Goal: Check status: Check status

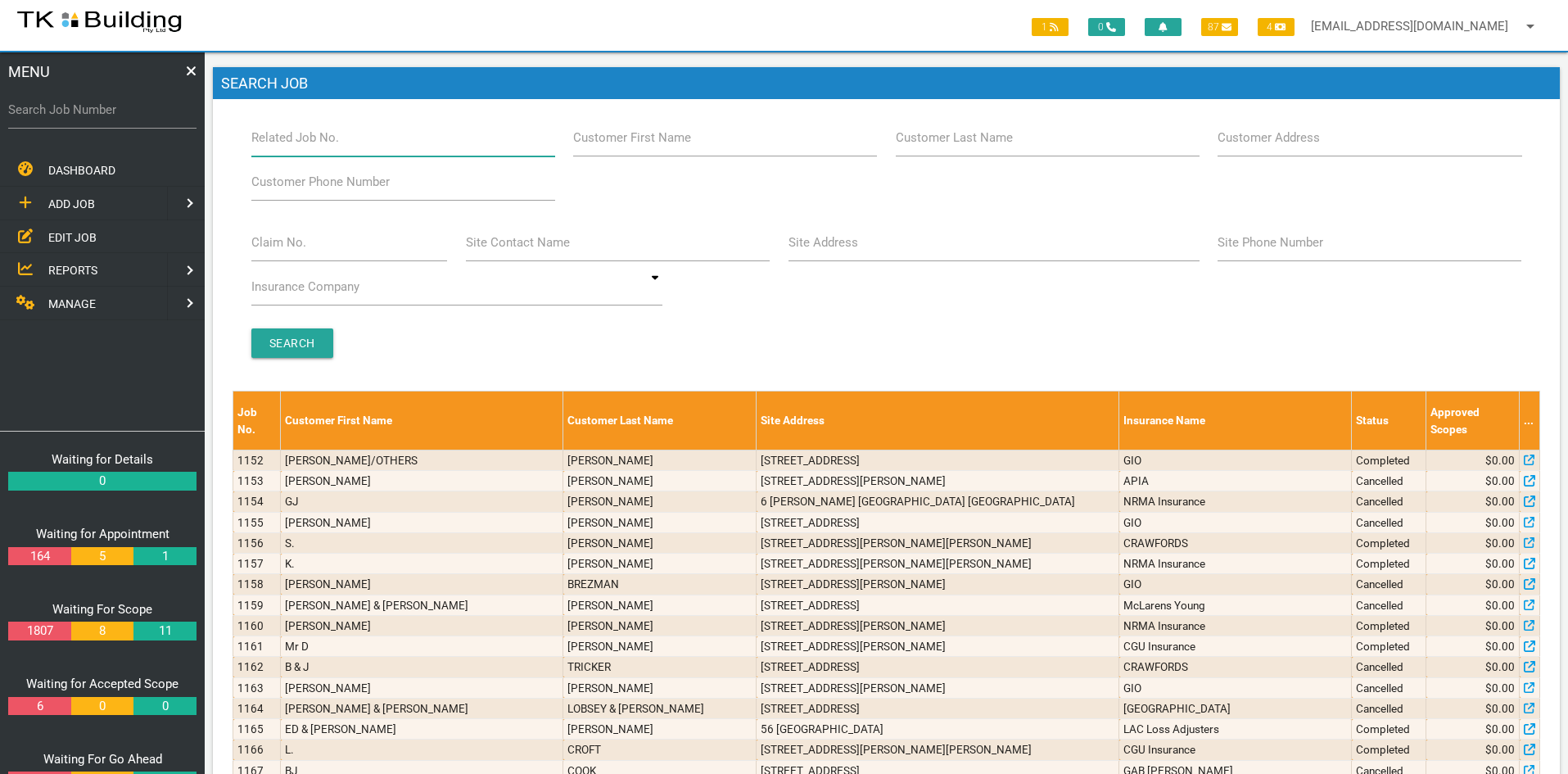
click at [377, 139] on input "Related Job No." at bounding box center [403, 137] width 304 height 37
type input "28118"
click at [422, 336] on div "Search" at bounding box center [886, 343] width 1290 height 29
click at [296, 344] on input "Search" at bounding box center [293, 343] width 82 height 29
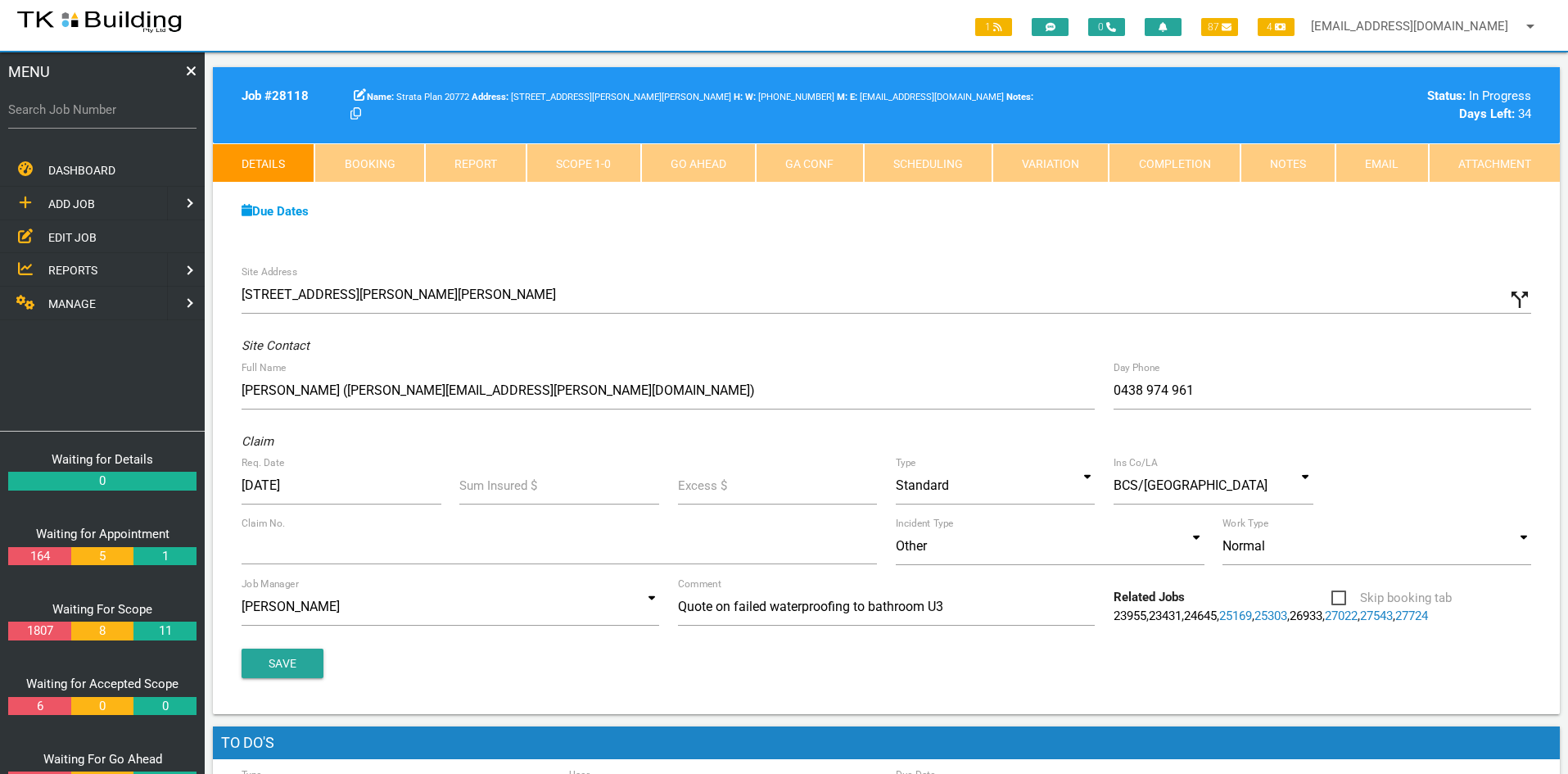
click at [708, 262] on div "Site Address [STREET_ADDRESS][PERSON_NAME][PERSON_NAME] call_split Custom Addre…" at bounding box center [886, 485] width 1346 height 458
click at [1257, 165] on link "Notes" at bounding box center [1288, 162] width 95 height 39
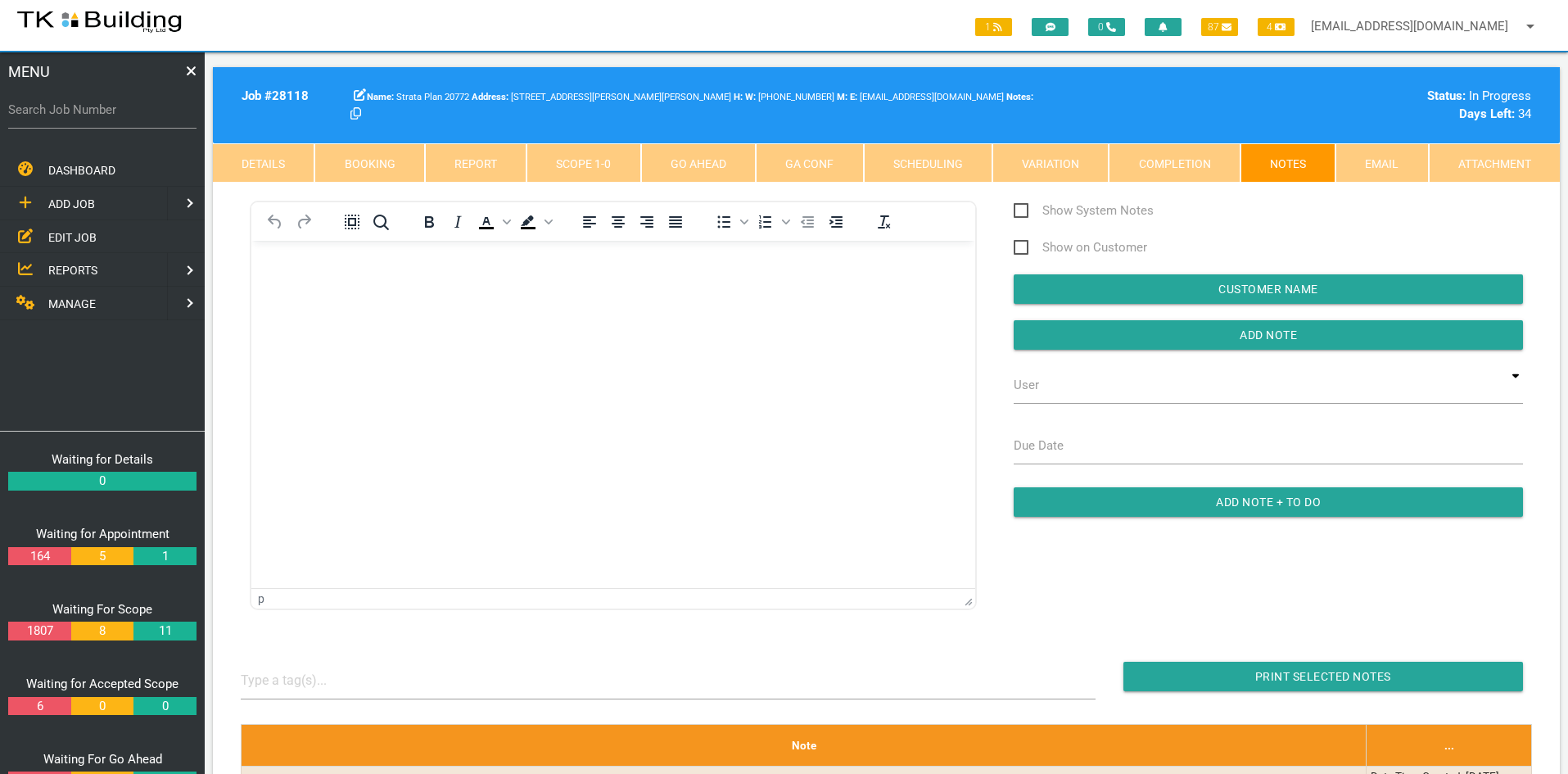
click at [609, 315] on html at bounding box center [614, 278] width 724 height 75
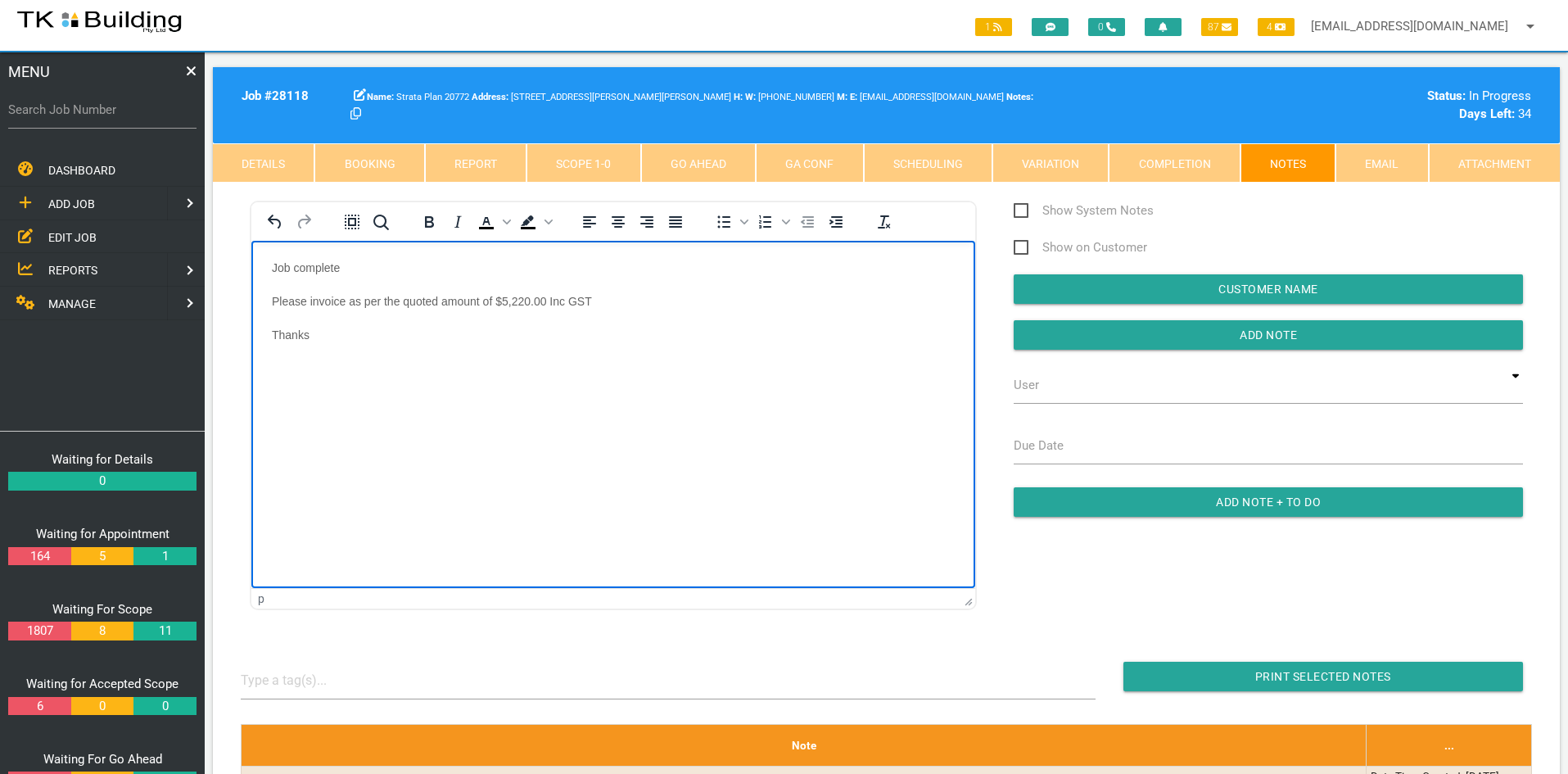
click at [687, 382] on html "Job complete Please invoice as per the quoted amount of $5,220.00 Inc GST Thanks" at bounding box center [614, 311] width 724 height 141
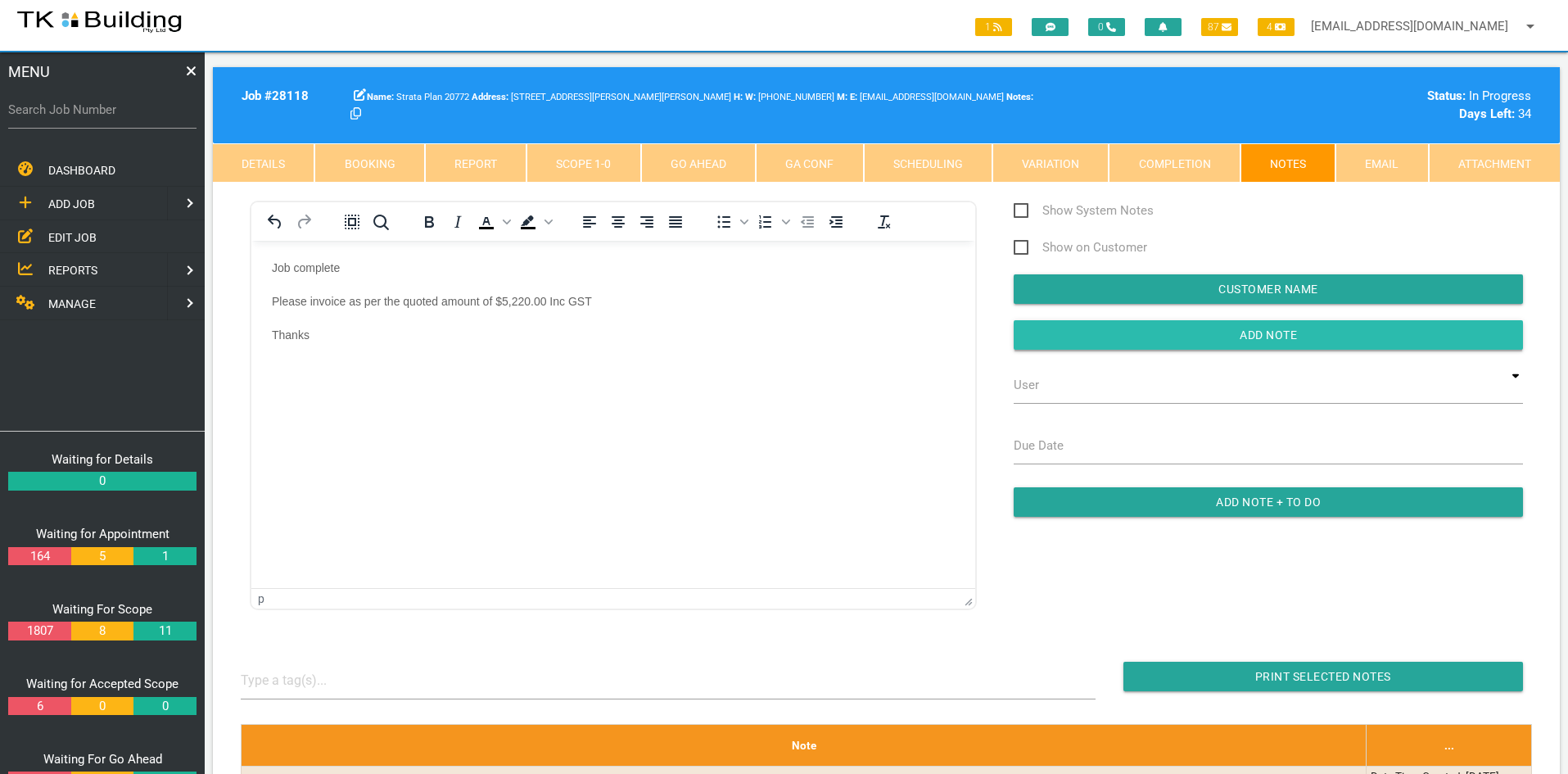
click at [1269, 330] on input "button" at bounding box center [1268, 335] width 510 height 29
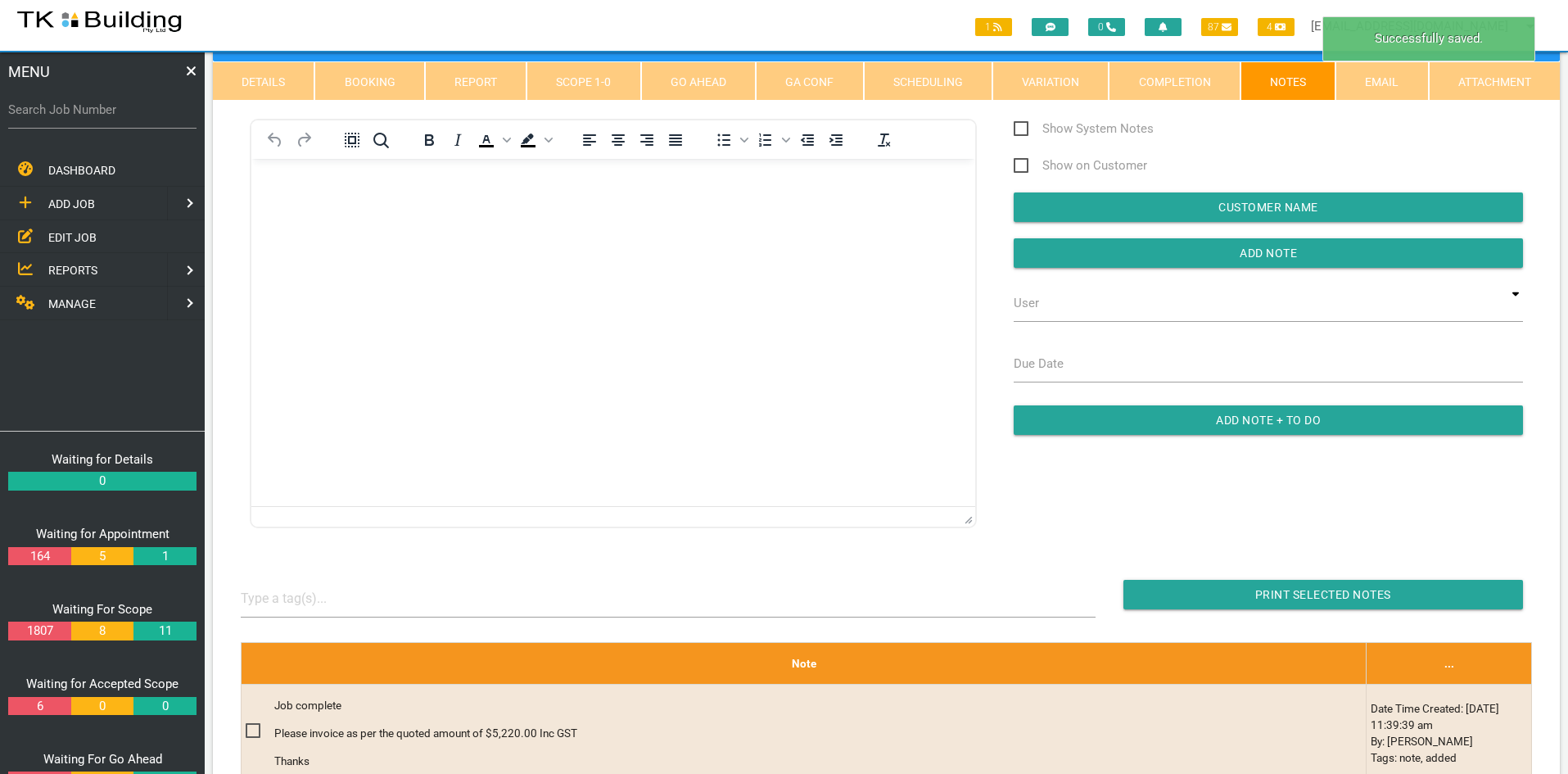
click at [672, 233] on html at bounding box center [614, 196] width 724 height 75
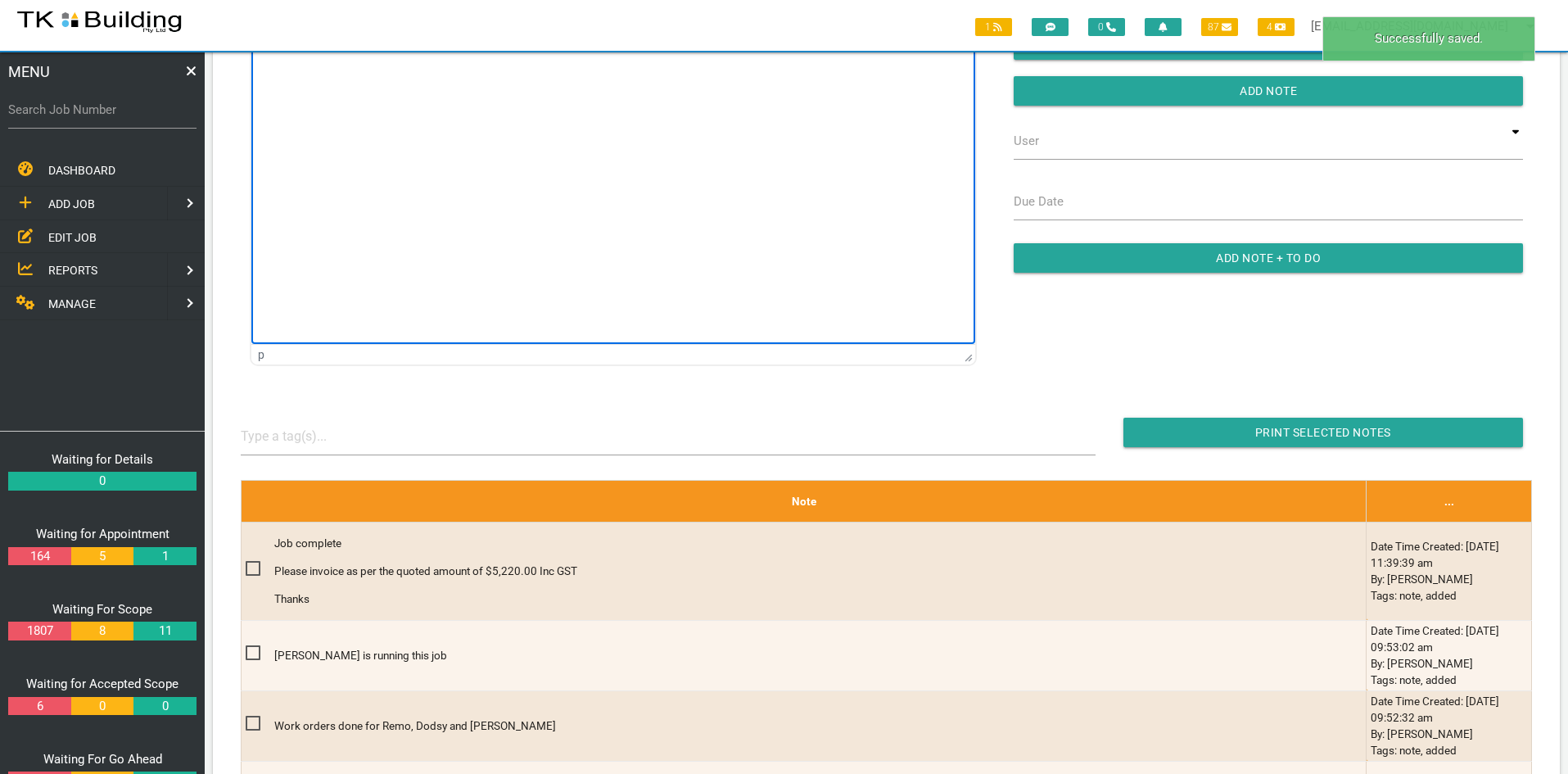
scroll to position [245, 0]
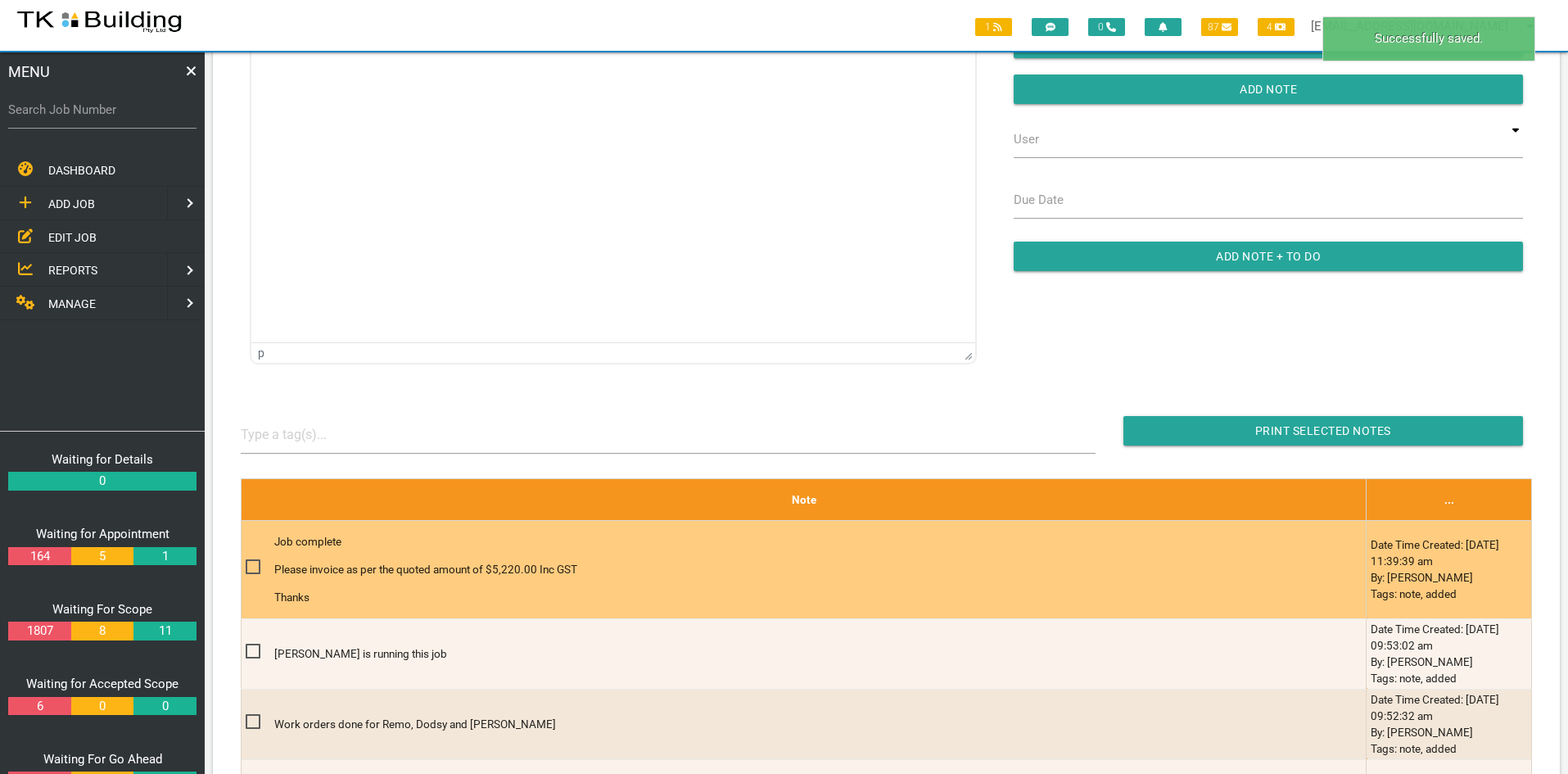
click at [250, 566] on span at bounding box center [259, 567] width 28 height 20
click at [250, 566] on input "checkbox" at bounding box center [251, 562] width 11 height 11
checkbox input "true"
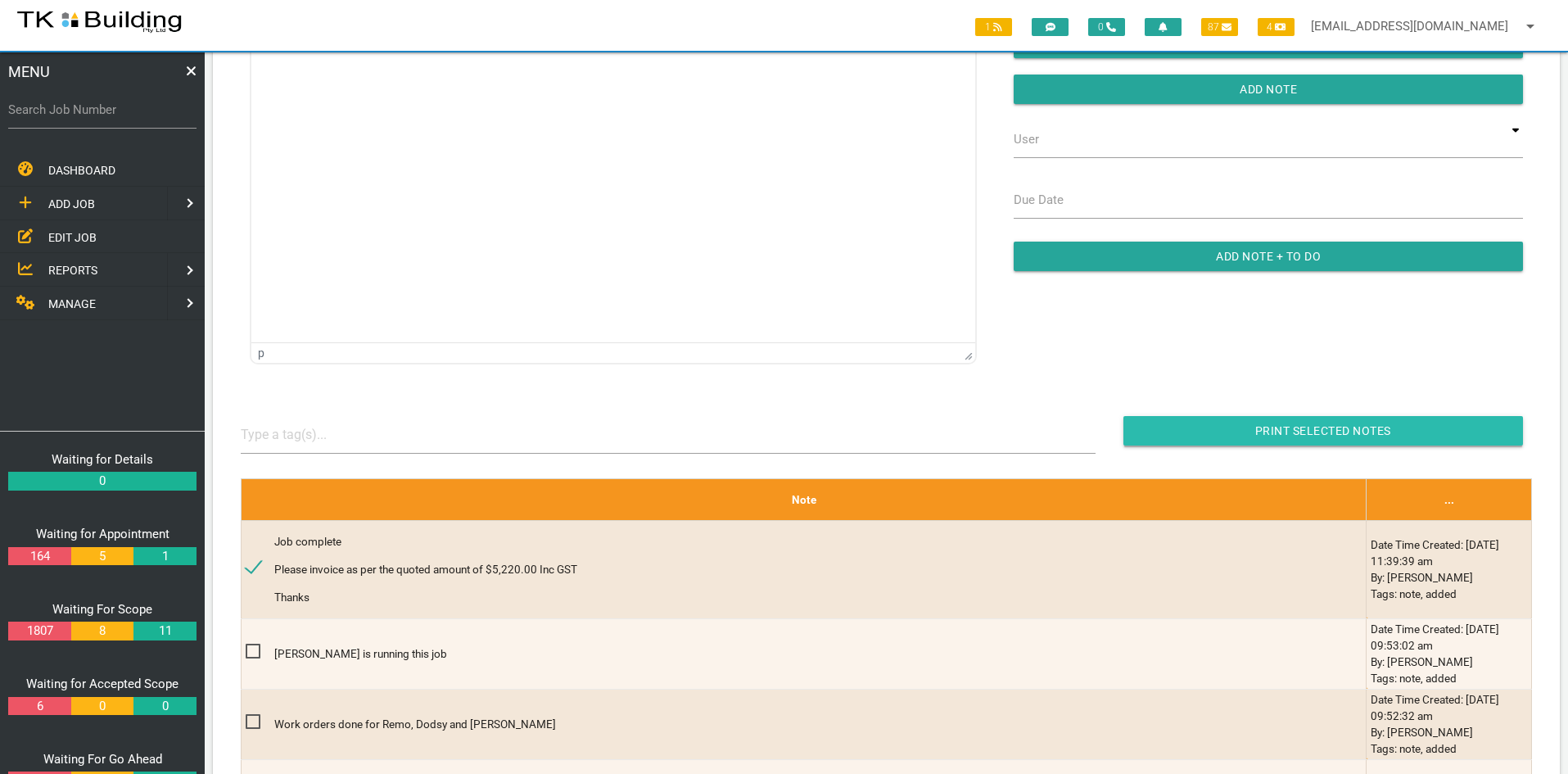
click at [1306, 427] on input "Print Selected Notes" at bounding box center [1323, 430] width 399 height 29
click at [74, 230] on span "EDIT JOB" at bounding box center [72, 236] width 48 height 13
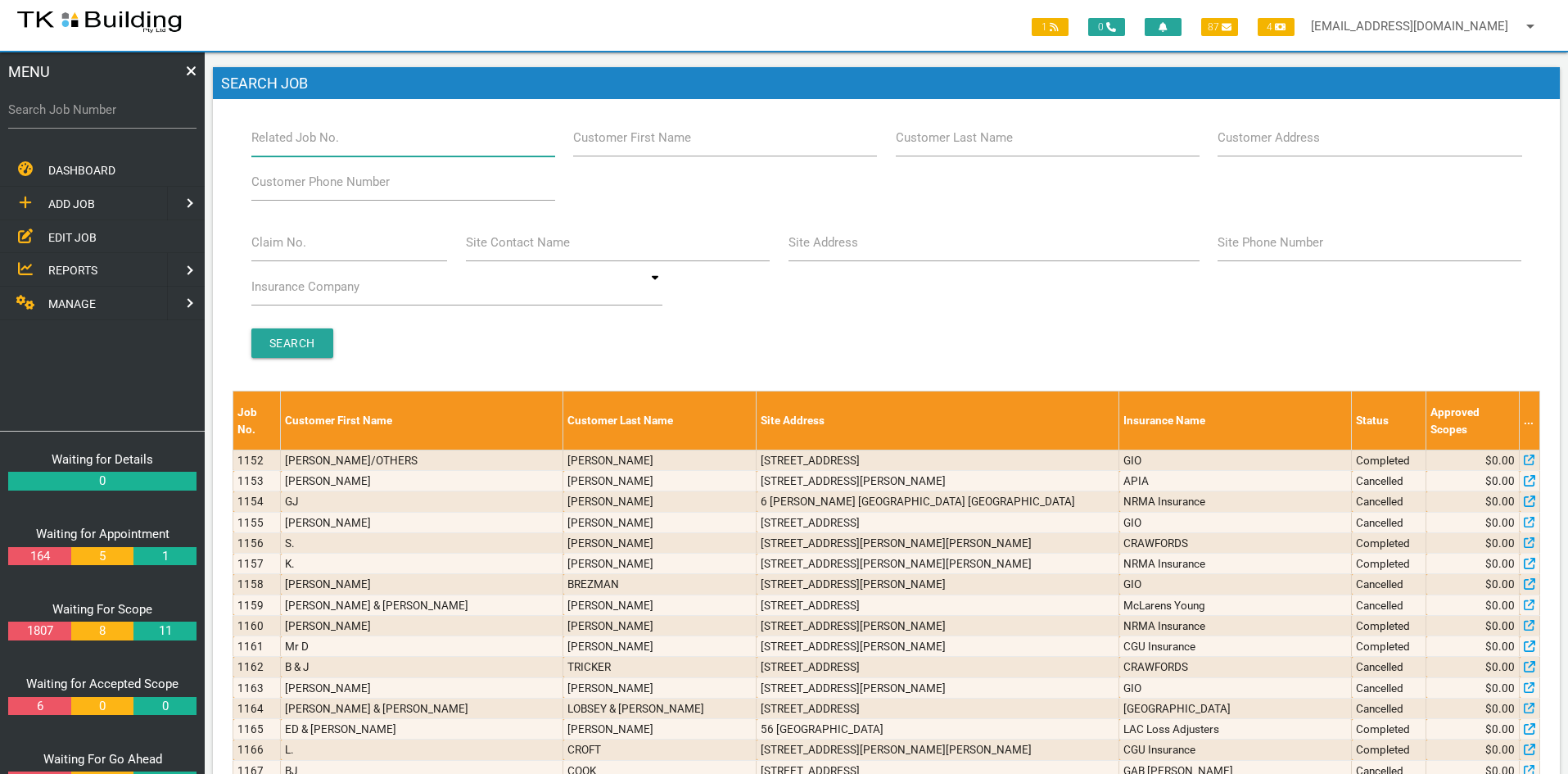
click at [350, 147] on input "Related Job No." at bounding box center [403, 137] width 304 height 37
type input "28070"
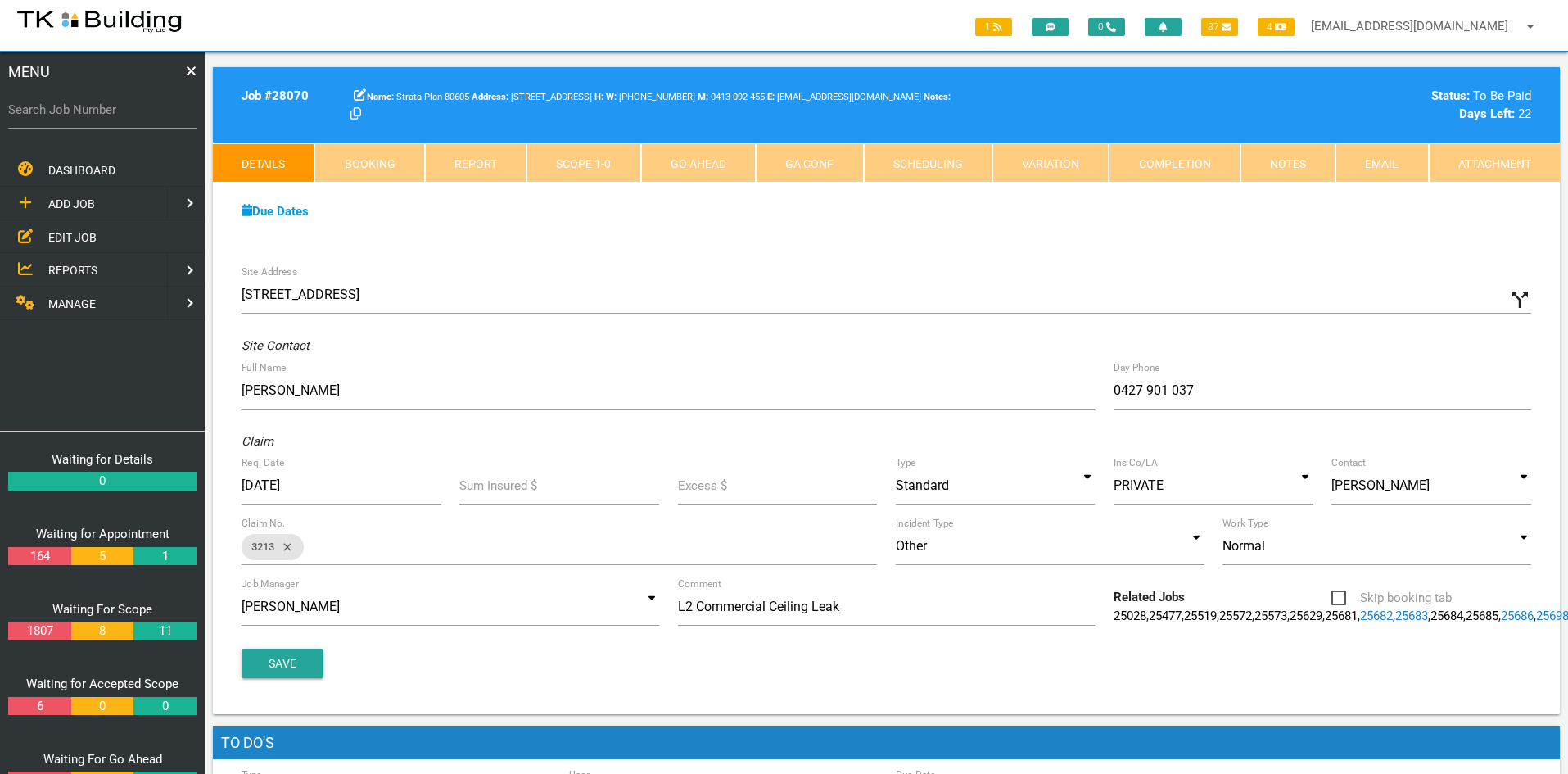
click at [820, 252] on div "Due Dates Waiting for Appointment From [DATE] To [DATE] Waiting For Scope From …" at bounding box center [886, 220] width 1346 height 75
click at [834, 261] on div "Site Address [STREET_ADDRESS] call_split Custom Address Street [GEOGRAPHIC_DATA…" at bounding box center [886, 485] width 1346 height 458
click at [65, 231] on span "EDIT JOB" at bounding box center [72, 236] width 48 height 13
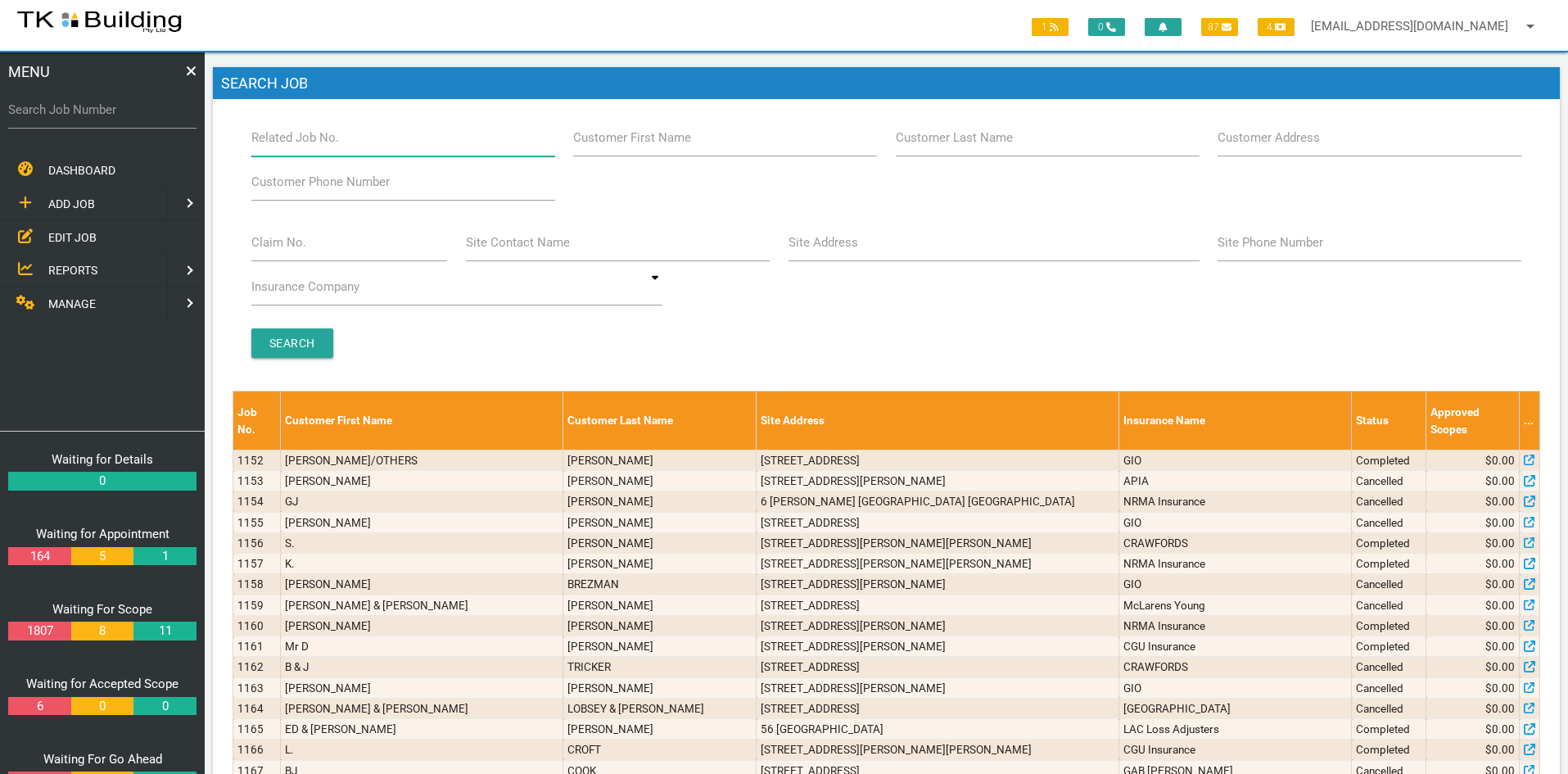
click at [369, 148] on input "Related Job No." at bounding box center [403, 137] width 304 height 37
type input "27730"
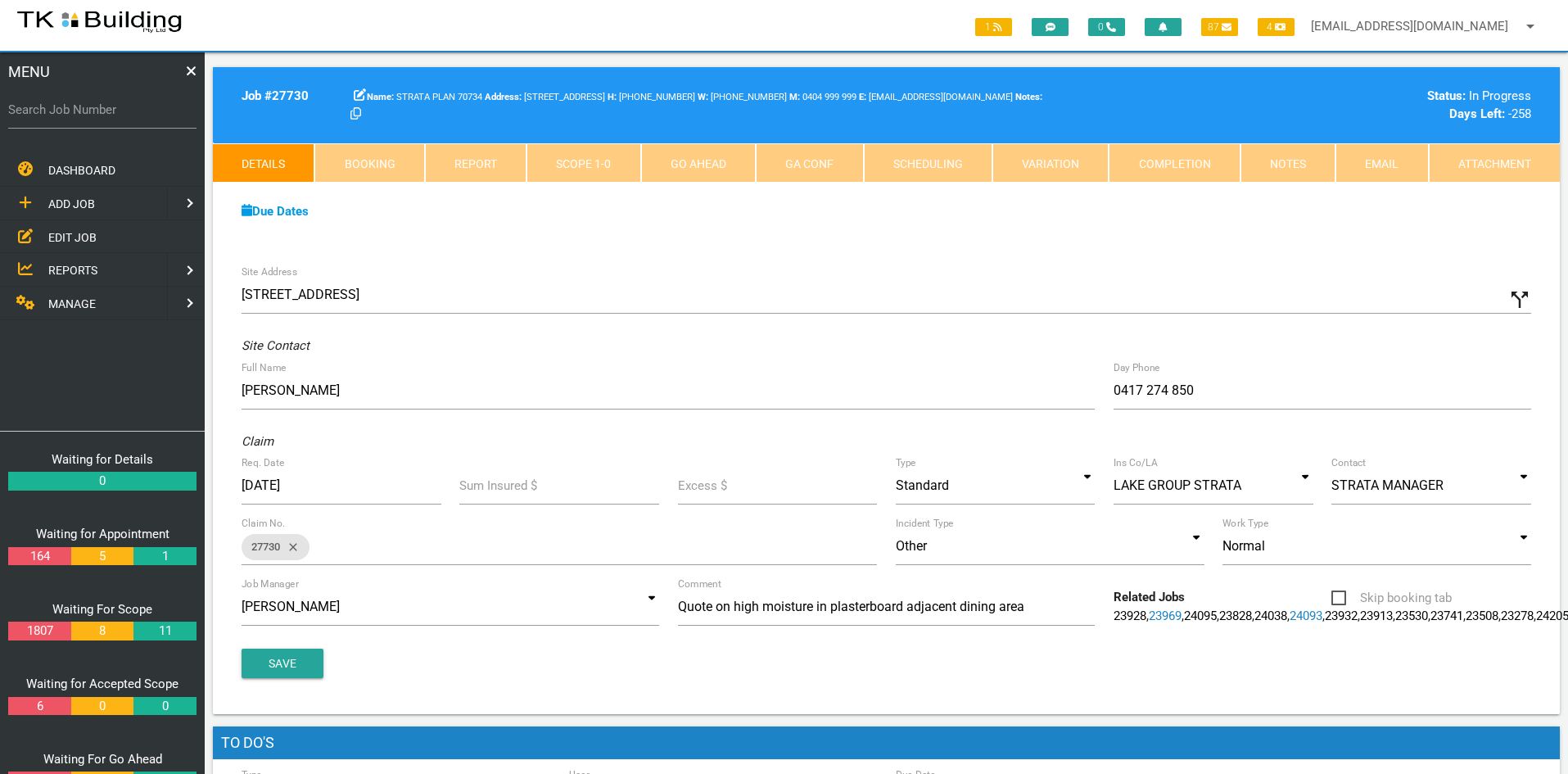
click at [77, 231] on span "EDIT JOB" at bounding box center [72, 236] width 48 height 13
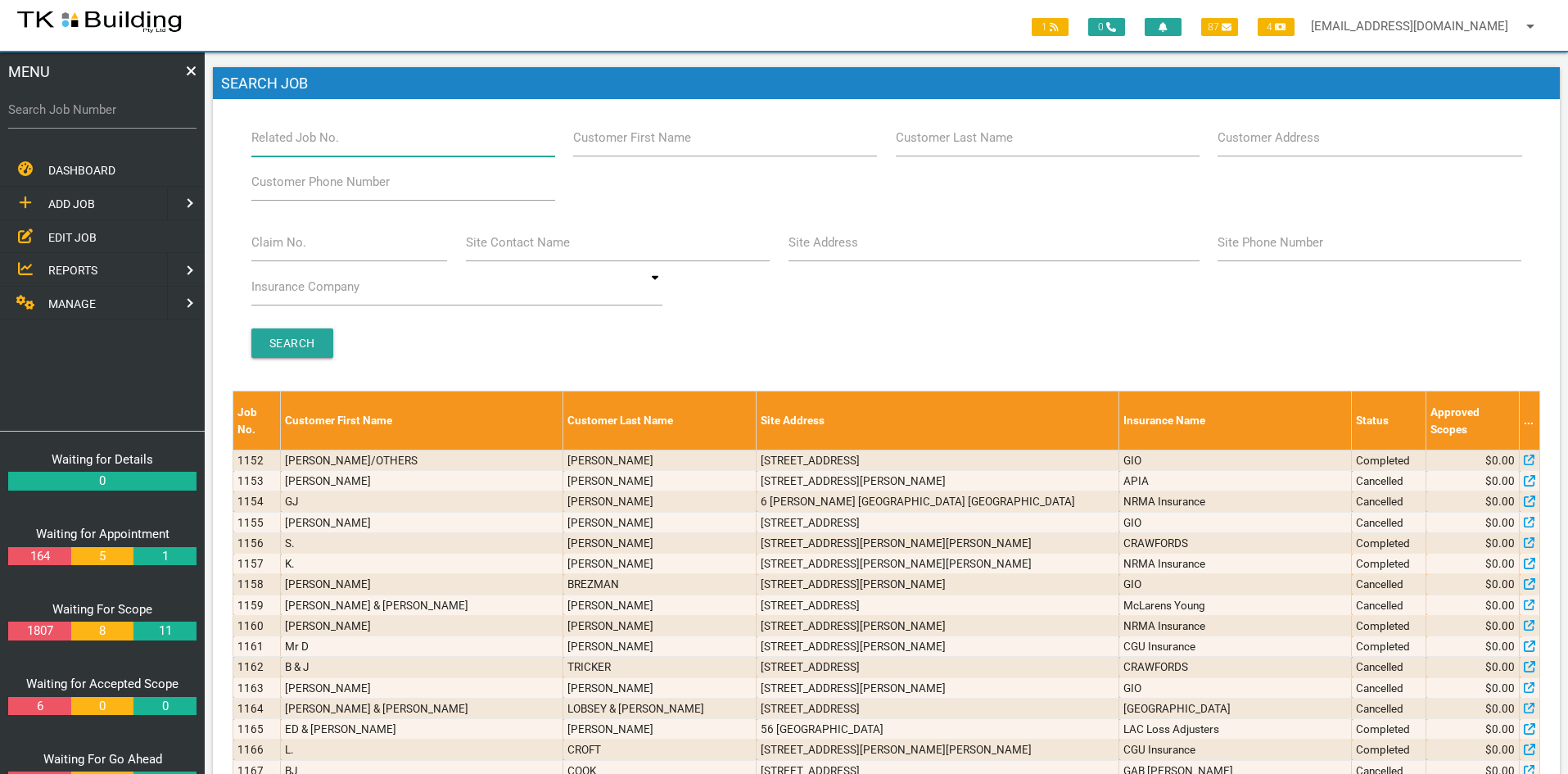
click at [365, 150] on input "Related Job No." at bounding box center [403, 137] width 304 height 37
type input "28132"
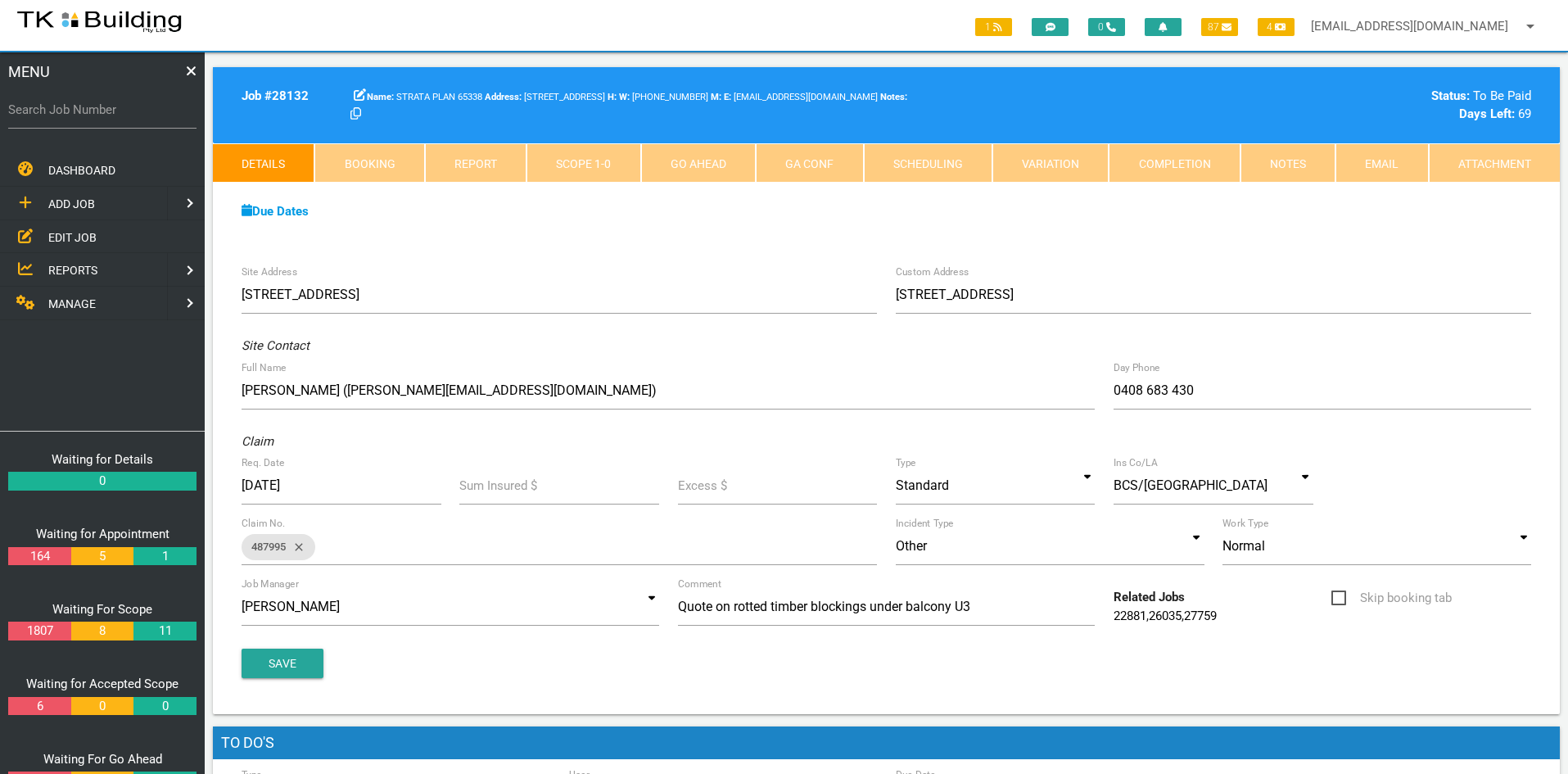
click at [554, 245] on div "Due Dates Waiting for Appointment From [DATE] To [DATE] Waiting For Scope From …" at bounding box center [886, 220] width 1346 height 75
